Goal: Information Seeking & Learning: Learn about a topic

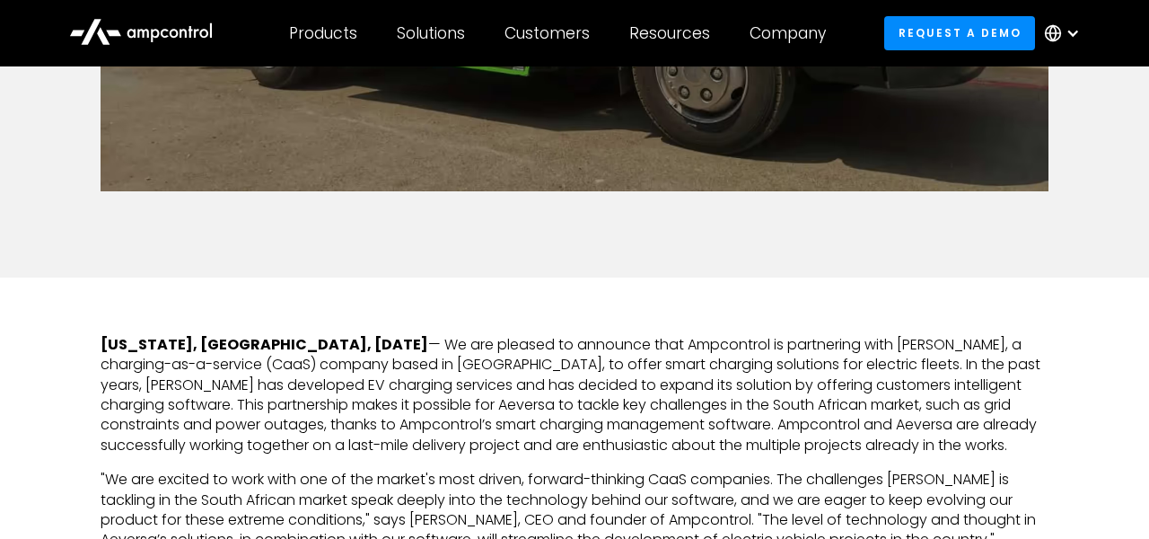
scroll to position [688, 0]
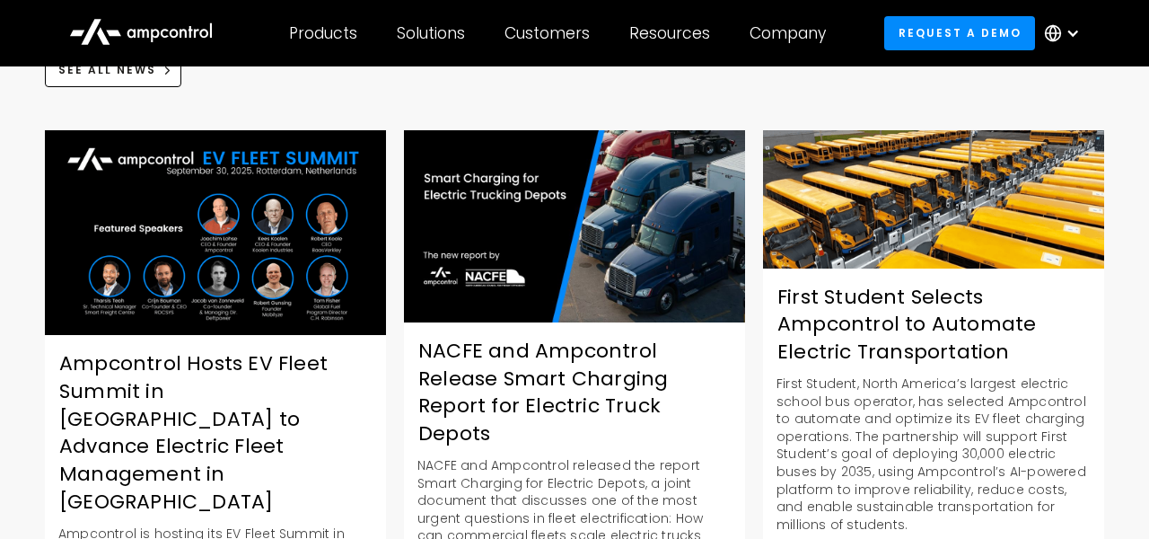
scroll to position [2164, 0]
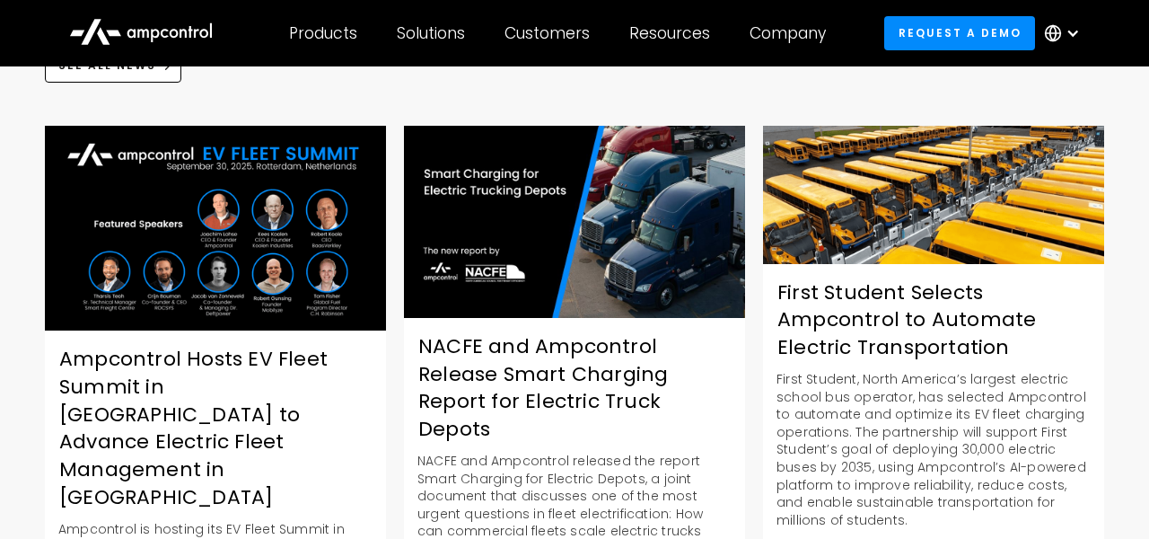
click at [533, 243] on img at bounding box center [574, 222] width 341 height 192
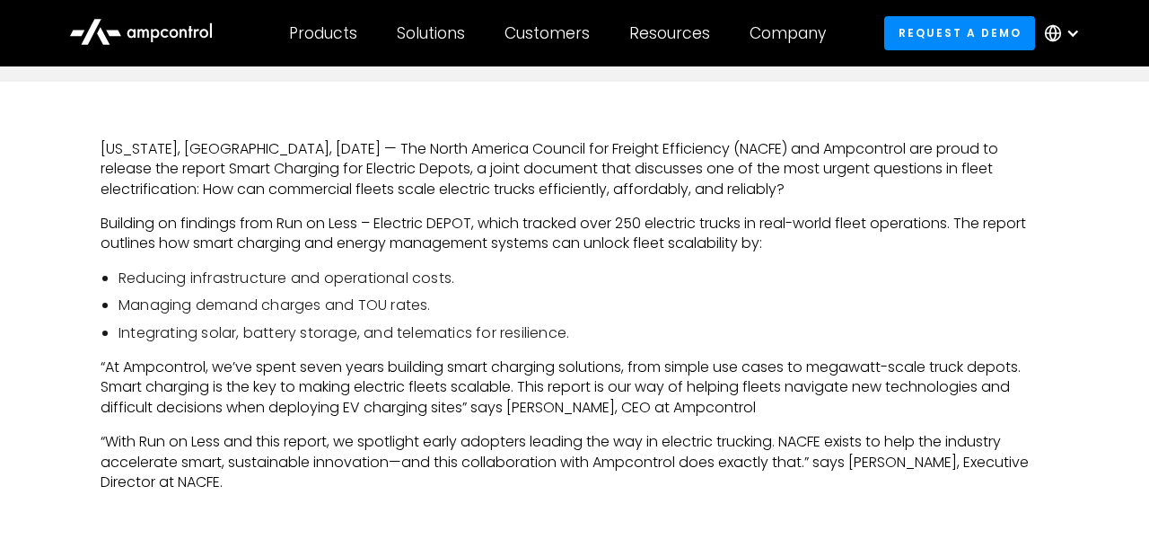
scroll to position [843, 0]
